Goal: Transaction & Acquisition: Purchase product/service

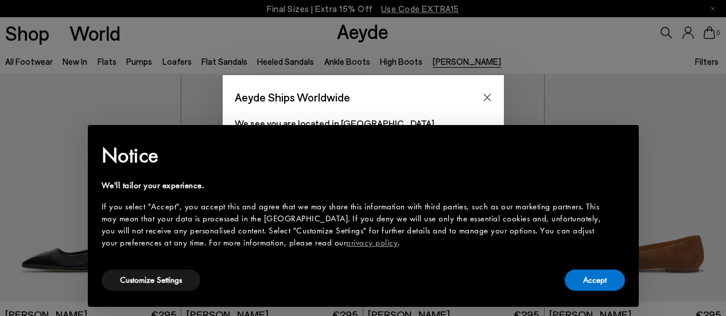
click at [466, 217] on div "If you select "Accept", you accept this and agree that we may share this inform…" at bounding box center [354, 225] width 505 height 48
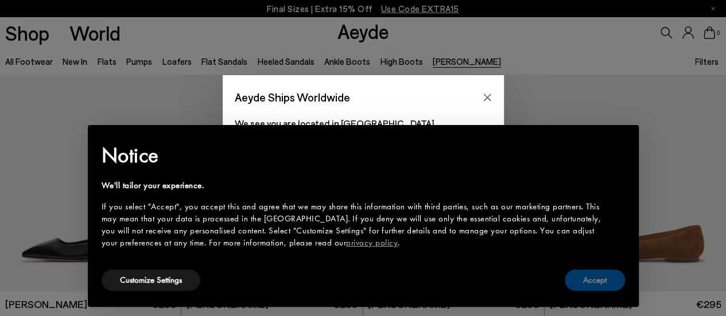
click at [604, 288] on button "Accept" at bounding box center [595, 280] width 60 height 21
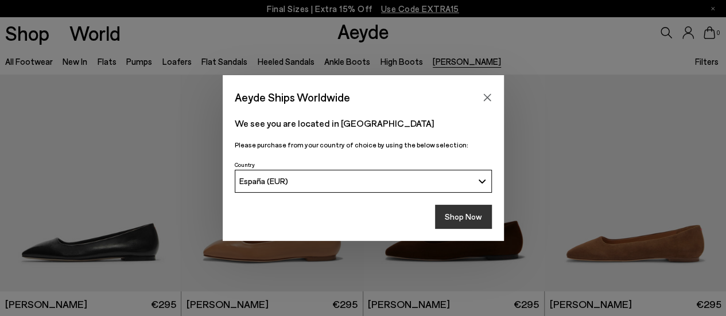
click at [475, 218] on button "Shop Now" at bounding box center [463, 217] width 57 height 24
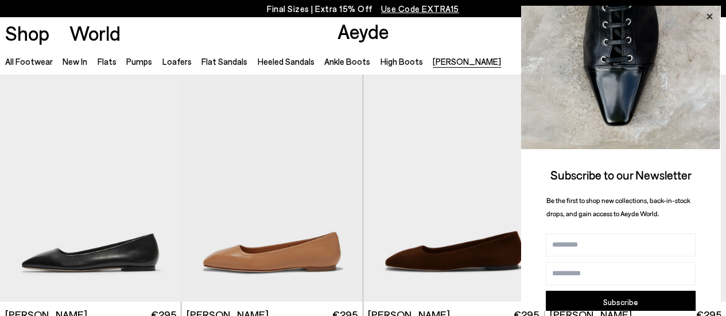
click at [706, 13] on icon at bounding box center [709, 16] width 15 height 15
click at [707, 16] on icon at bounding box center [709, 16] width 15 height 15
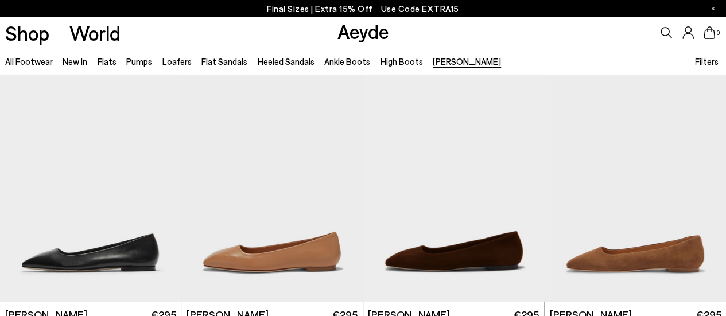
click at [669, 32] on icon at bounding box center [666, 32] width 11 height 11
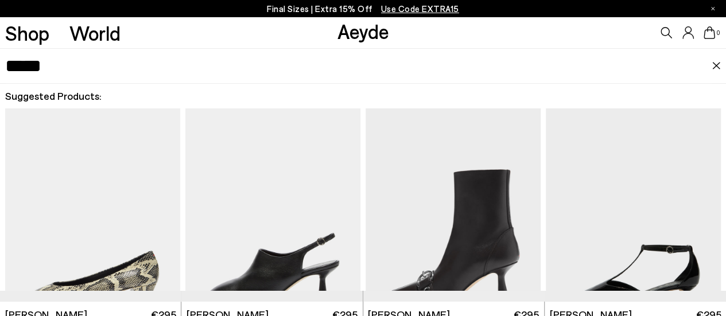
type input "*****"
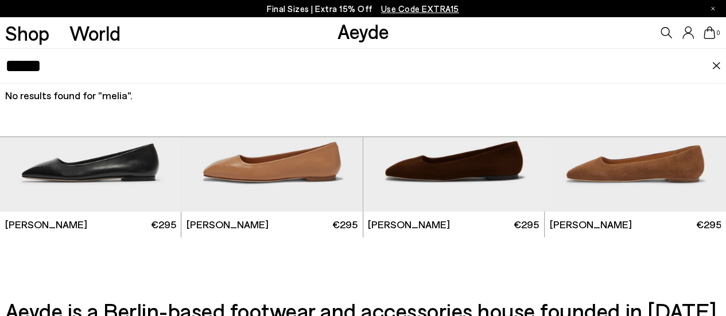
scroll to position [91, 0]
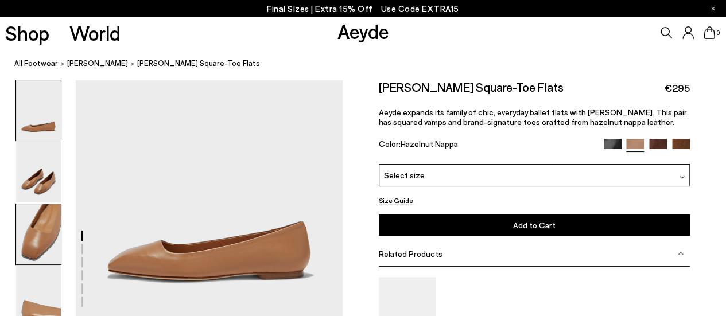
click at [42, 225] on img at bounding box center [38, 234] width 45 height 60
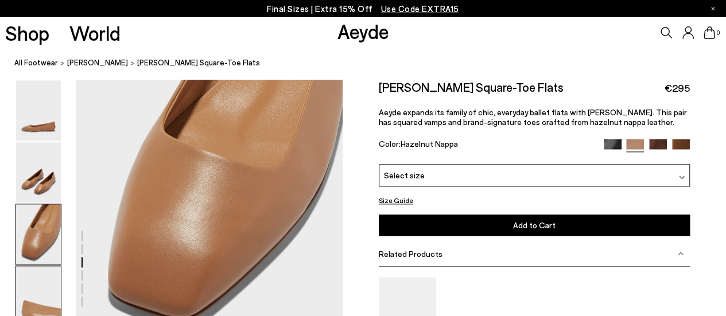
click at [44, 295] on img at bounding box center [38, 296] width 45 height 60
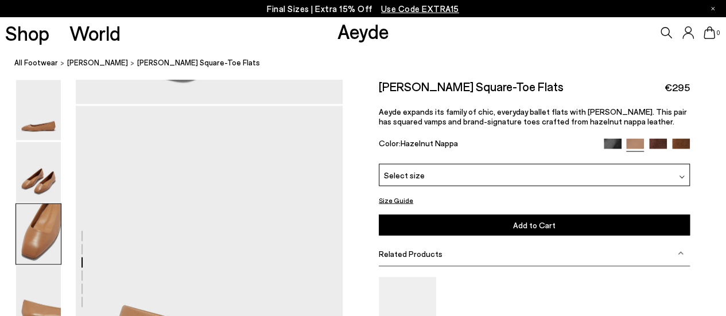
scroll to position [954, 0]
